Goal: Find specific page/section: Find specific page/section

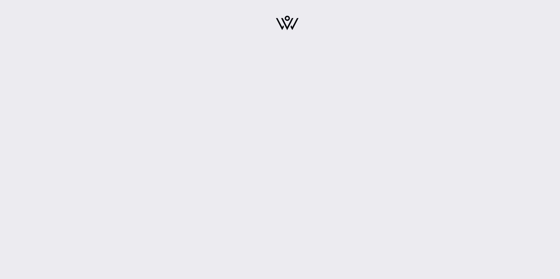
click at [58, 103] on div at bounding box center [287, 139] width 546 height 279
click at [289, 29] on img at bounding box center [287, 23] width 23 height 14
